Goal: Find contact information: Find contact information

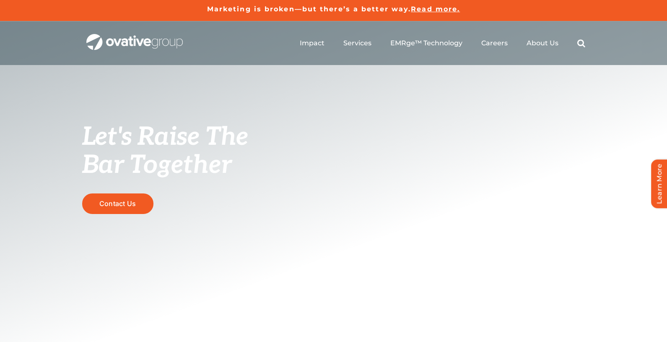
click at [550, 34] on ul "Impact Expert Insights Case Studies Awards & Press Services Media Measurement C…" at bounding box center [443, 43] width 286 height 27
click at [544, 46] on span "About Us" at bounding box center [543, 43] width 32 height 8
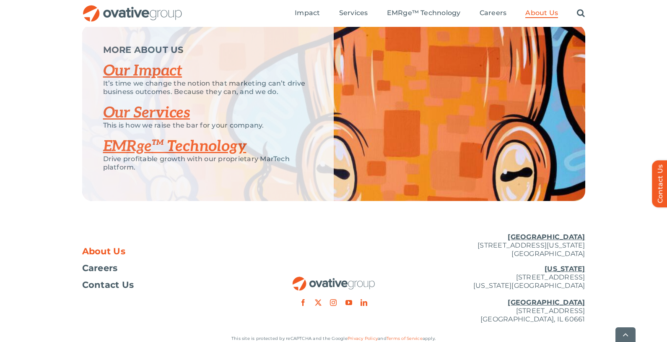
scroll to position [1807, 0]
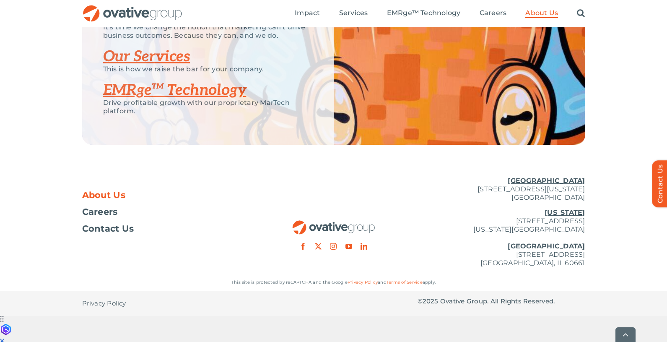
drag, startPoint x: 456, startPoint y: 214, endPoint x: 590, endPoint y: 217, distance: 134.2
click at [590, 217] on div "About Us Careers Contact Us Minneapolis 729 Washington Avenue N, Suite 1000 Min…" at bounding box center [333, 222] width 667 height 104
copy p "[STREET_ADDRESS][US_STATE]"
